Goal: Find specific page/section: Find specific page/section

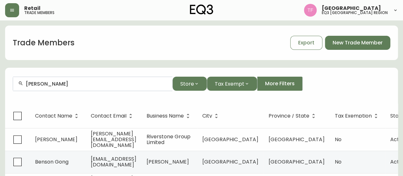
drag, startPoint x: 77, startPoint y: 88, endPoint x: 0, endPoint y: 83, distance: 77.3
click at [52, 86] on input "[PERSON_NAME]" at bounding box center [96, 84] width 141 height 6
click at [78, 84] on input "[PERSON_NAME]" at bounding box center [96, 84] width 141 height 6
type input "[PERSON_NAME]"
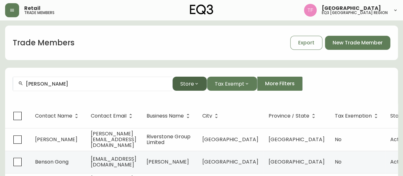
click at [185, 83] on span "Store" at bounding box center [187, 84] width 14 height 8
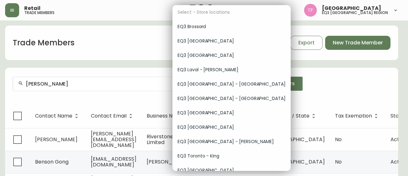
click at [224, 24] on span "EQ3 Brossard" at bounding box center [231, 26] width 108 height 7
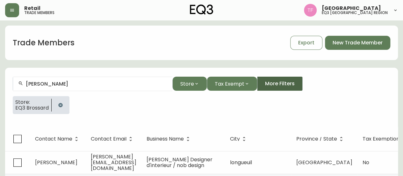
click at [279, 86] on span "More Filters" at bounding box center [280, 83] width 30 height 7
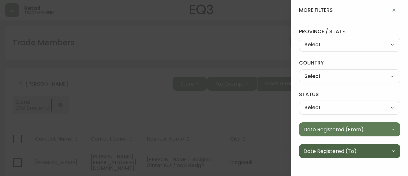
click at [355, 149] on span "Date Registered (To):" at bounding box center [330, 151] width 54 height 8
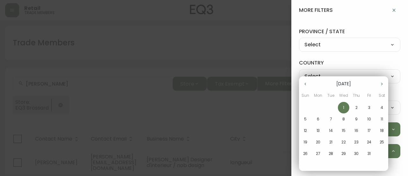
click at [302, 86] on button "button" at bounding box center [305, 83] width 13 height 13
click at [332, 153] on p "30" at bounding box center [330, 153] width 5 height 6
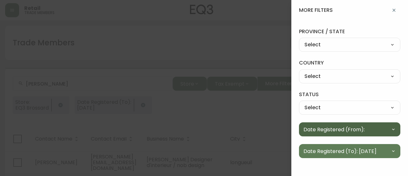
click at [351, 129] on span "Date Registered (From):" at bounding box center [333, 129] width 61 height 8
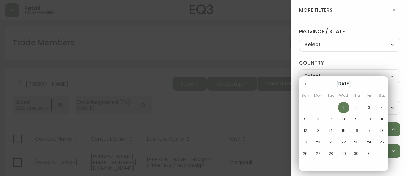
click at [305, 87] on button "button" at bounding box center [305, 83] width 13 height 13
click at [321, 109] on span "1" at bounding box center [317, 107] width 11 height 6
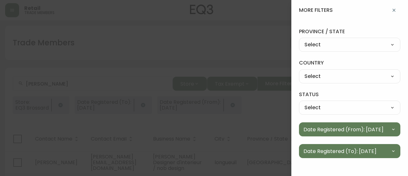
click at [265, 105] on div at bounding box center [204, 88] width 408 height 176
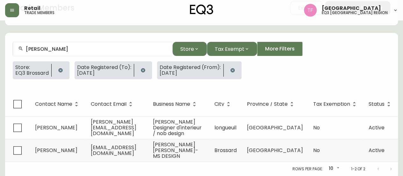
scroll to position [45, 0]
click at [242, 96] on th "City" at bounding box center [225, 104] width 32 height 24
click at [182, 45] on span "Store" at bounding box center [187, 49] width 14 height 8
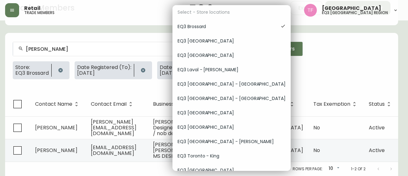
click at [208, 38] on span "EQ3 [GEOGRAPHIC_DATA]" at bounding box center [231, 41] width 108 height 7
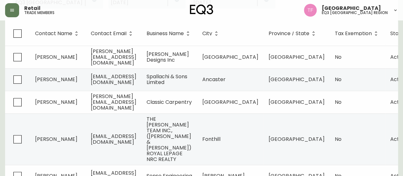
scroll to position [11, 0]
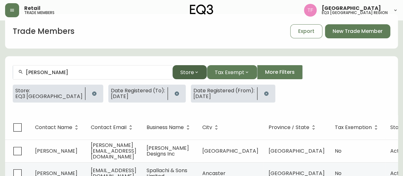
click at [182, 74] on span "Store" at bounding box center [187, 72] width 14 height 8
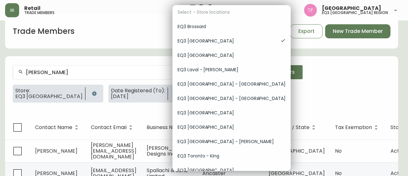
click at [211, 61] on div "EQ3 [GEOGRAPHIC_DATA]" at bounding box center [231, 55] width 118 height 14
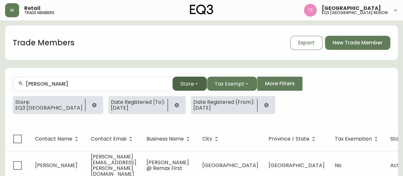
click at [184, 84] on span "Store" at bounding box center [187, 84] width 14 height 8
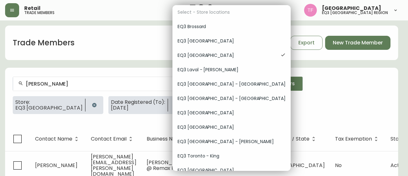
click at [226, 72] on span "EQ3 Laval - [PERSON_NAME]" at bounding box center [231, 69] width 108 height 7
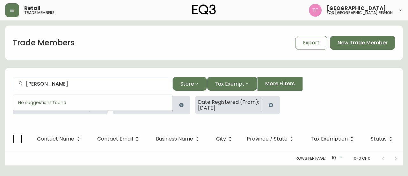
click at [86, 82] on input "[PERSON_NAME]" at bounding box center [96, 84] width 141 height 6
click at [109, 82] on input "[PERSON_NAME]" at bounding box center [96, 84] width 141 height 6
drag, startPoint x: 109, startPoint y: 82, endPoint x: 0, endPoint y: 81, distance: 108.6
click at [0, 81] on main "Trade Members Export New Trade Member [PERSON_NAME] Store Tax Exempt More Filte…" at bounding box center [204, 92] width 408 height 145
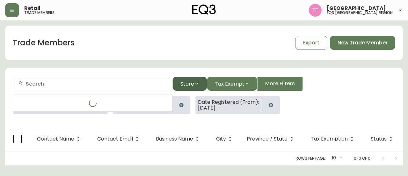
click at [194, 80] on button "Store" at bounding box center [189, 83] width 34 height 14
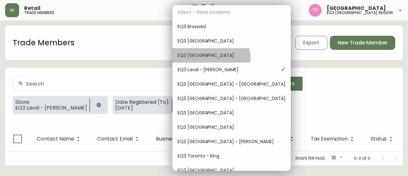
click at [211, 58] on span "EQ3 [GEOGRAPHIC_DATA]" at bounding box center [231, 55] width 108 height 7
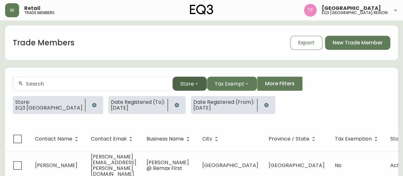
click at [186, 87] on button "Store" at bounding box center [189, 83] width 34 height 14
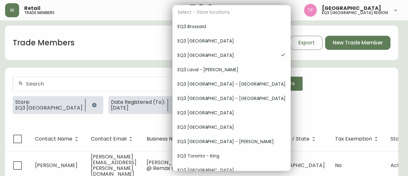
click at [212, 72] on span "EQ3 Laval - [PERSON_NAME]" at bounding box center [231, 69] width 108 height 7
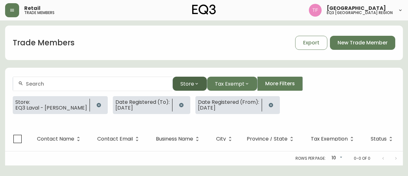
click at [190, 86] on span "Store" at bounding box center [187, 84] width 14 height 8
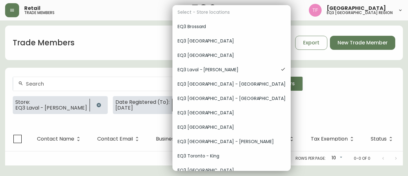
click at [220, 85] on span "EQ3 [GEOGRAPHIC_DATA] - [GEOGRAPHIC_DATA]" at bounding box center [231, 84] width 108 height 7
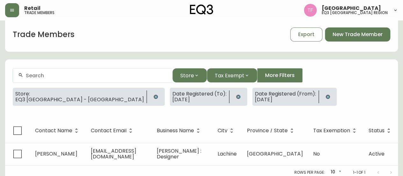
scroll to position [16, 0]
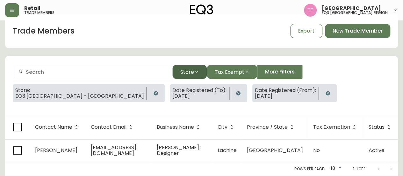
click at [192, 65] on button "Store" at bounding box center [189, 72] width 34 height 14
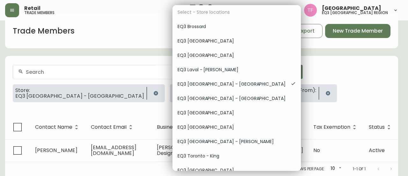
click at [220, 95] on span "EQ3 [GEOGRAPHIC_DATA] - [GEOGRAPHIC_DATA]" at bounding box center [236, 98] width 118 height 7
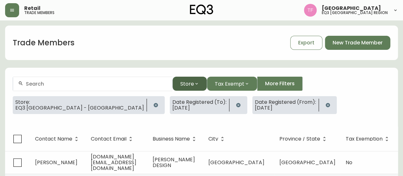
click at [189, 80] on span "Store" at bounding box center [187, 84] width 14 height 8
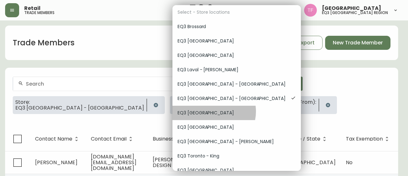
click at [213, 111] on span "EQ3 [GEOGRAPHIC_DATA]" at bounding box center [236, 112] width 118 height 7
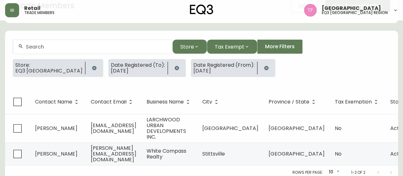
scroll to position [44, 0]
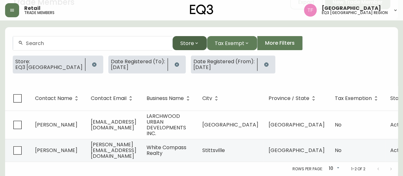
click at [204, 42] on button "Store" at bounding box center [189, 43] width 34 height 14
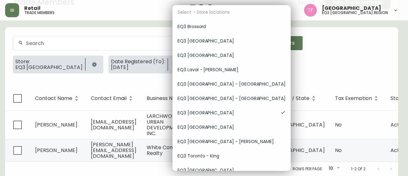
click at [198, 123] on div "EQ3 [GEOGRAPHIC_DATA]" at bounding box center [231, 127] width 118 height 14
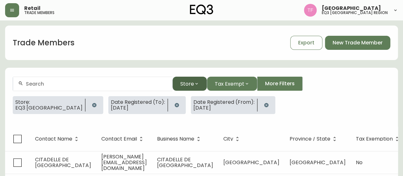
click at [190, 84] on span "Store" at bounding box center [187, 84] width 14 height 8
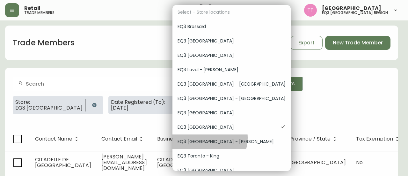
click at [207, 138] on div "EQ3 [GEOGRAPHIC_DATA] - [PERSON_NAME]" at bounding box center [231, 141] width 118 height 14
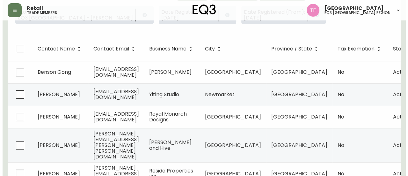
scroll to position [58, 0]
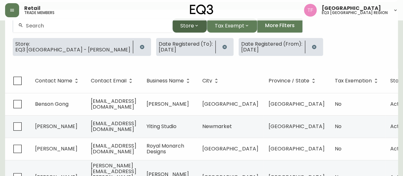
click at [191, 32] on button "Store" at bounding box center [189, 25] width 34 height 14
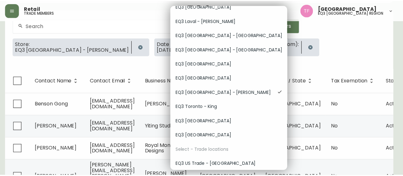
scroll to position [50, 0]
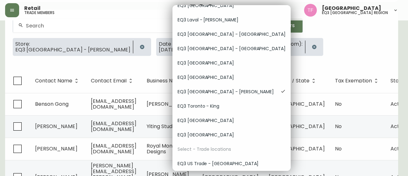
click at [203, 104] on span "EQ3 Toronto - King" at bounding box center [231, 106] width 108 height 7
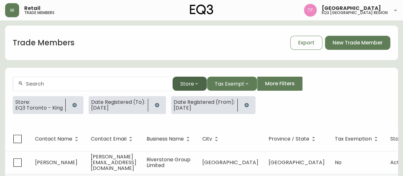
click at [192, 83] on span "Store" at bounding box center [187, 84] width 14 height 8
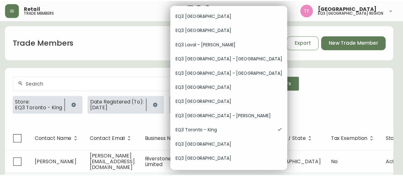
scroll to position [50, 0]
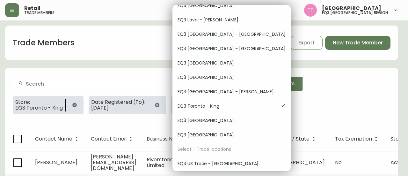
click at [220, 121] on span "EQ3 [GEOGRAPHIC_DATA]" at bounding box center [231, 120] width 108 height 7
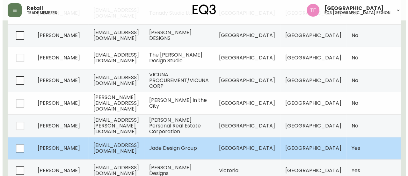
scroll to position [58, 0]
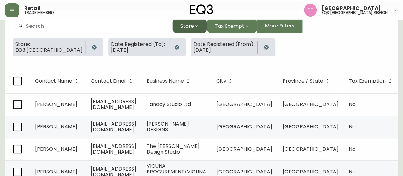
click at [190, 25] on span "Store" at bounding box center [187, 26] width 14 height 8
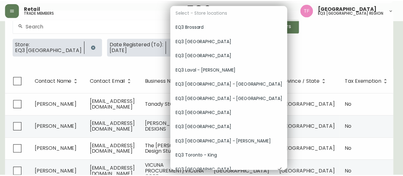
scroll to position [50, 0]
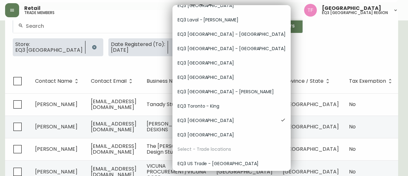
click at [206, 132] on span "EQ3 [GEOGRAPHIC_DATA]" at bounding box center [231, 134] width 108 height 7
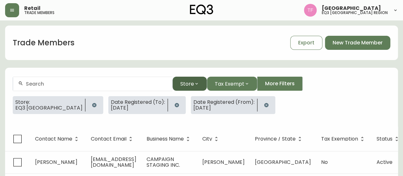
click at [185, 85] on span "Store" at bounding box center [187, 84] width 14 height 8
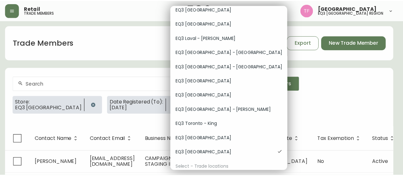
scroll to position [50, 0]
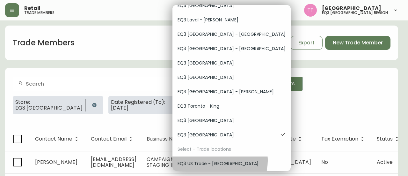
click at [219, 160] on span "EQ3 US Trade - [GEOGRAPHIC_DATA]" at bounding box center [231, 163] width 108 height 7
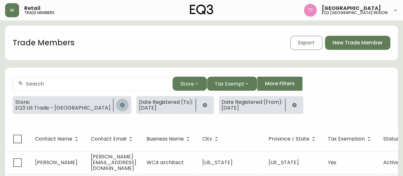
click at [116, 107] on button "button" at bounding box center [122, 104] width 13 height 13
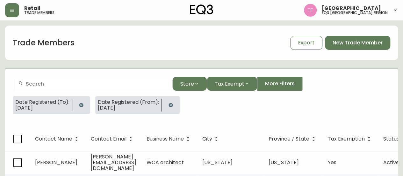
click at [83, 105] on button "button" at bounding box center [81, 104] width 13 height 13
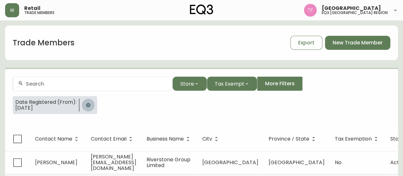
click at [90, 105] on icon "button" at bounding box center [88, 104] width 5 height 5
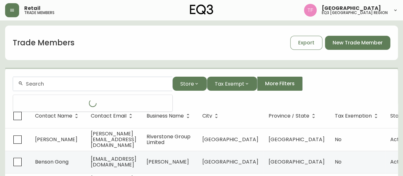
paste input "Brancolli firm."
type input "Brancolli firm."
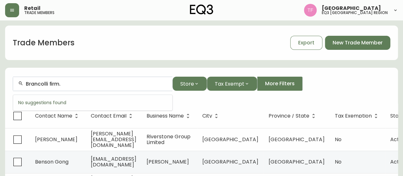
click at [57, 84] on input "Brancolli firm." at bounding box center [96, 84] width 141 height 6
paste input "Brancolli firm."
click at [76, 83] on input "Brancolli firm." at bounding box center [96, 84] width 141 height 6
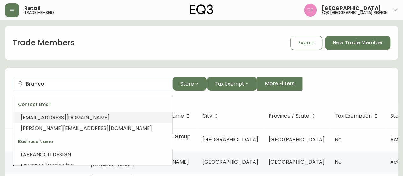
scroll to position [71, 0]
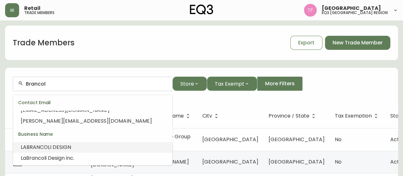
click at [75, 146] on li "LA BRANCOL I DESIGN" at bounding box center [92, 146] width 159 height 11
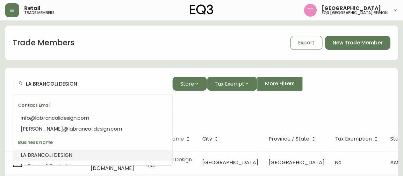
drag, startPoint x: 86, startPoint y: 85, endPoint x: 19, endPoint y: 83, distance: 66.6
click at [19, 83] on div "LA BRANCOLI DESIGN" at bounding box center [92, 83] width 159 height 14
type input "LA BRANCOLI DESIGN"
